Goal: Task Accomplishment & Management: Use online tool/utility

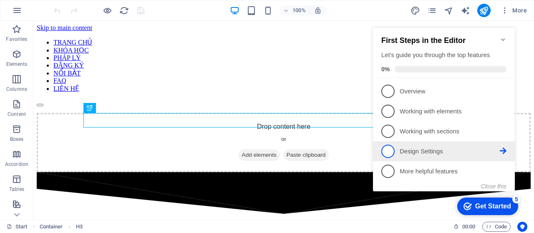
scroll to position [200, 0]
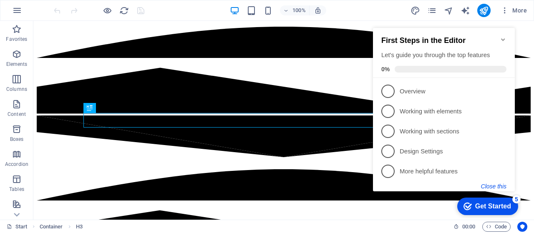
click at [487, 187] on button "Close this" at bounding box center [493, 186] width 25 height 7
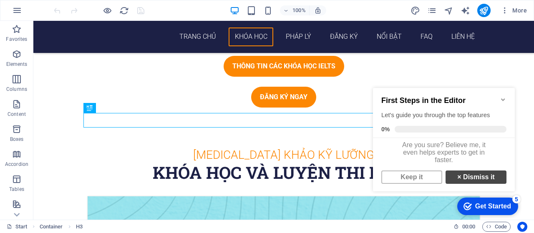
click at [452, 182] on link "× Dismiss it" at bounding box center [476, 177] width 61 height 13
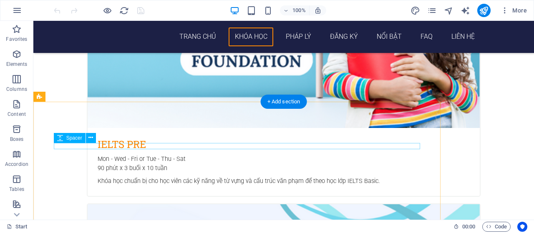
scroll to position [742, 0]
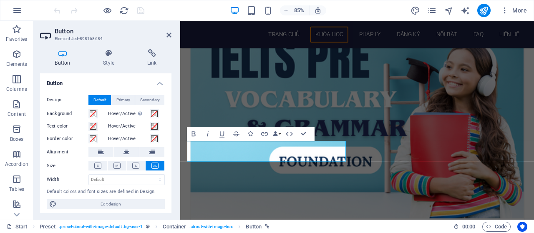
scroll to position [776, 0]
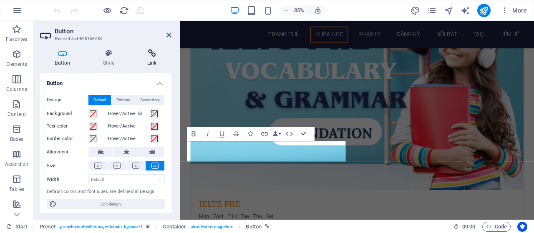
click at [152, 55] on icon at bounding box center [151, 53] width 39 height 8
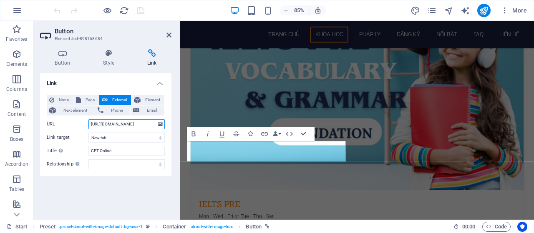
click at [104, 124] on input "[URL][DOMAIN_NAME]" at bounding box center [127, 124] width 76 height 10
type input "[URL][DOMAIN_NAME]"
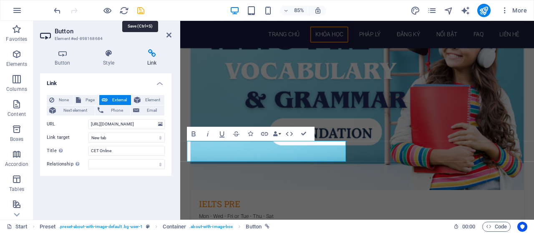
click at [141, 12] on icon "save" at bounding box center [141, 11] width 10 height 10
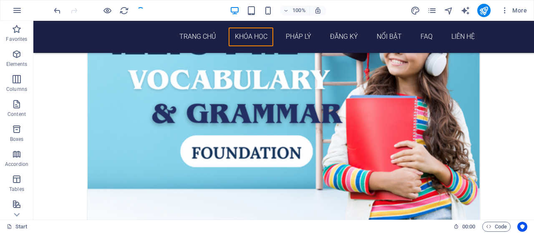
scroll to position [742, 0]
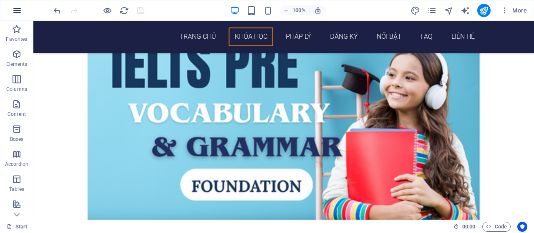
click at [17, 13] on icon "button" at bounding box center [17, 10] width 10 height 10
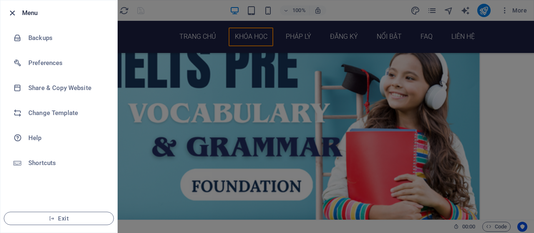
click at [10, 12] on icon "button" at bounding box center [13, 13] width 10 height 10
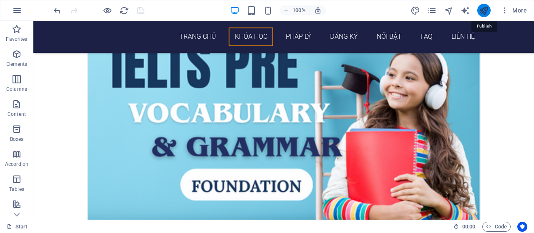
click at [485, 11] on icon "publish" at bounding box center [484, 11] width 10 height 10
